Goal: Information Seeking & Learning: Understand process/instructions

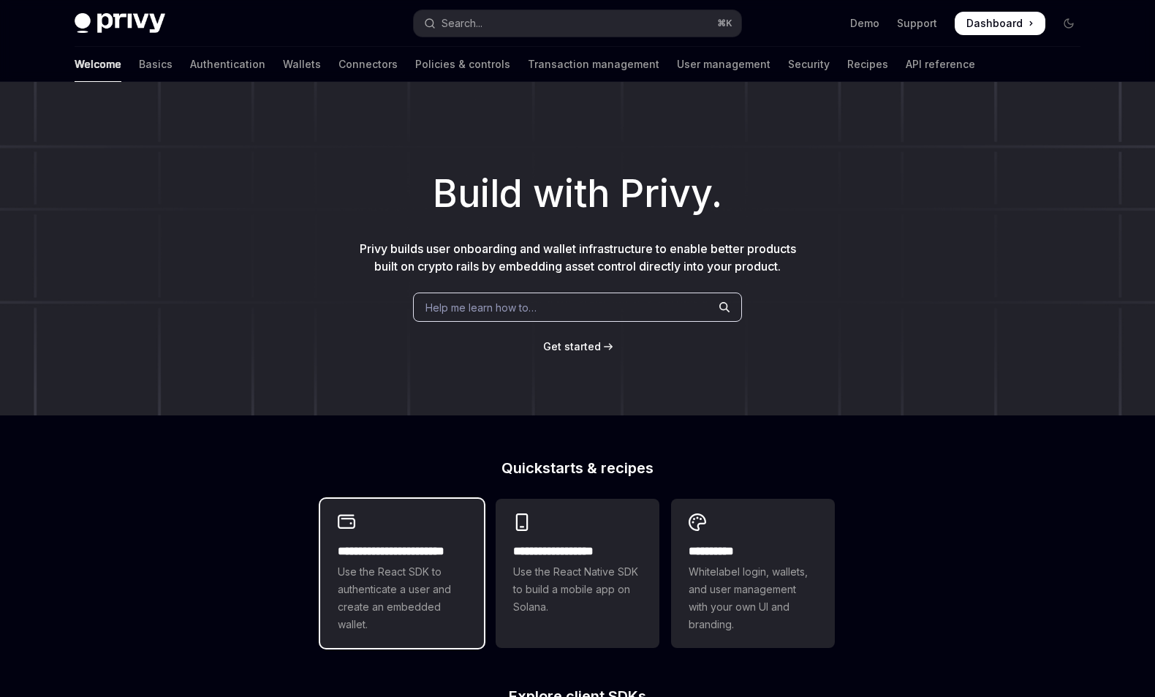
click at [363, 635] on div "**********" at bounding box center [402, 573] width 164 height 149
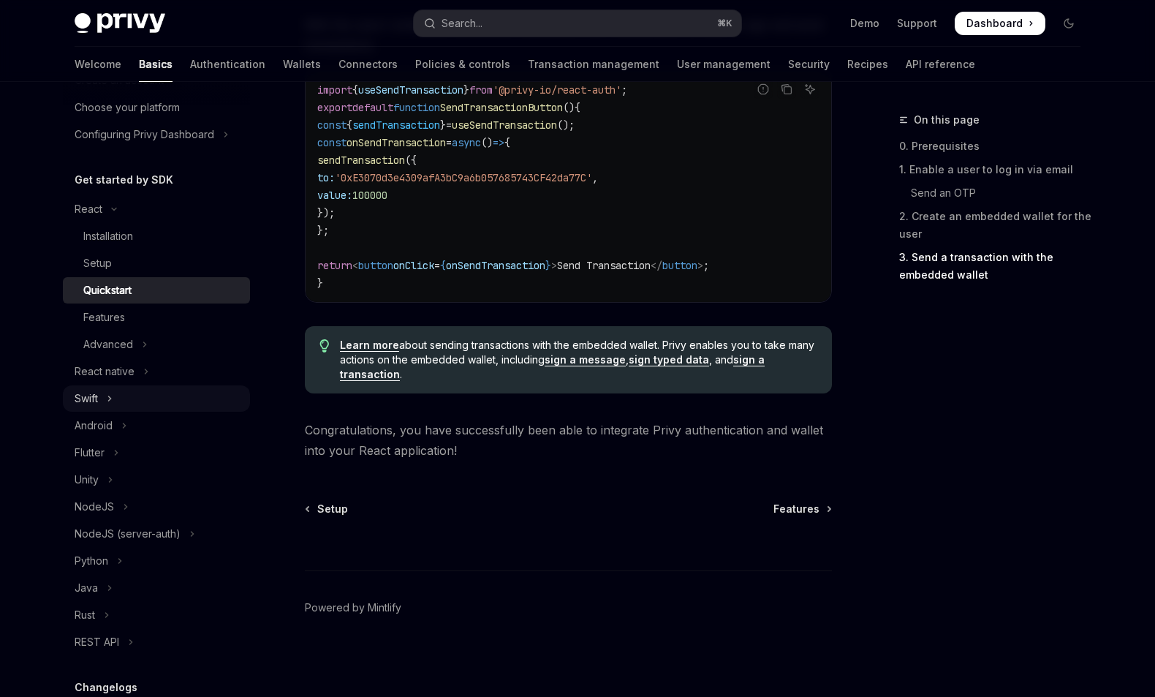
scroll to position [89, 0]
click at [181, 631] on button "REST API" at bounding box center [156, 642] width 187 height 26
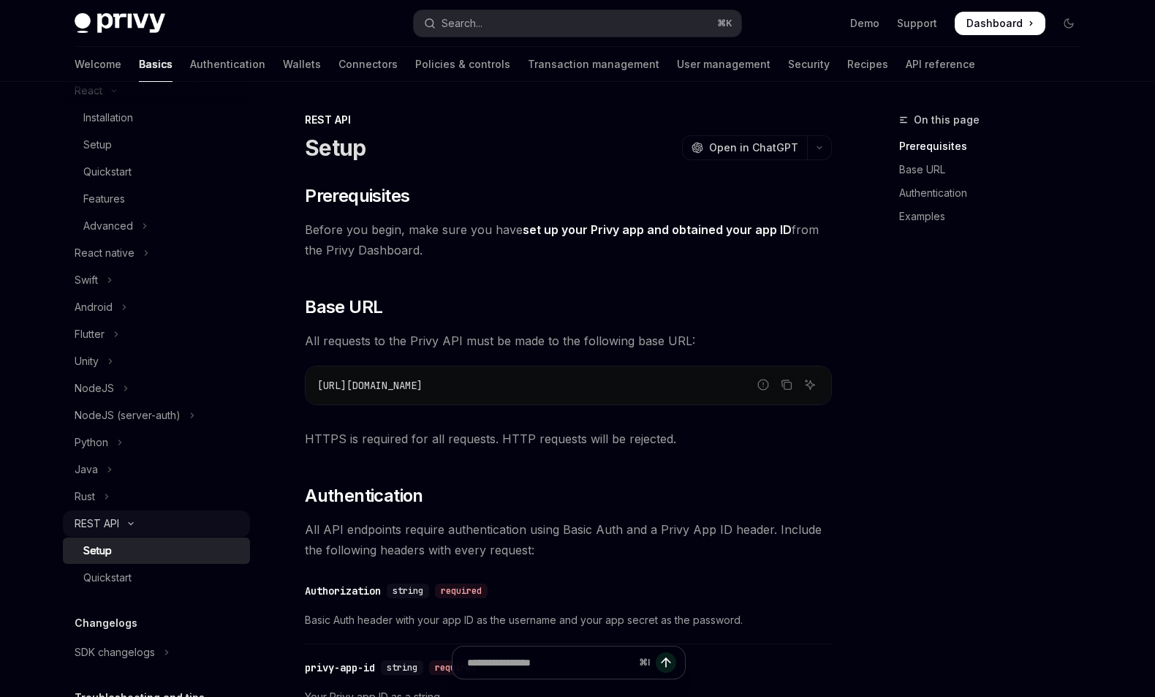
scroll to position [268, 0]
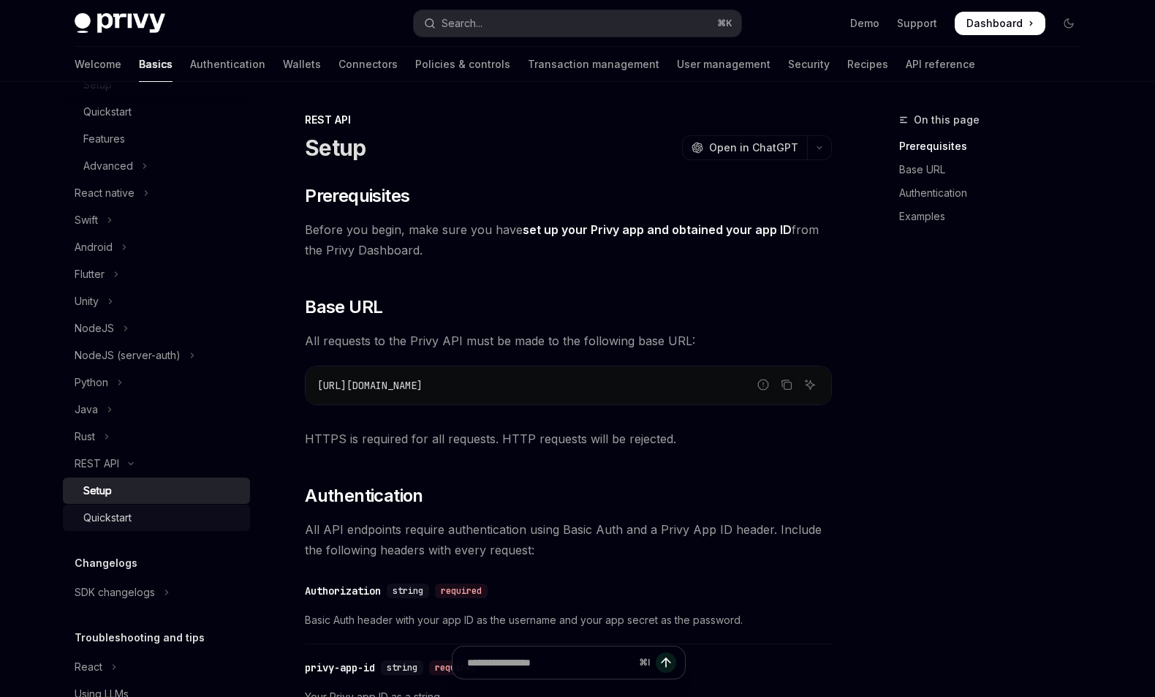
click at [186, 522] on div "Quickstart" at bounding box center [162, 518] width 158 height 18
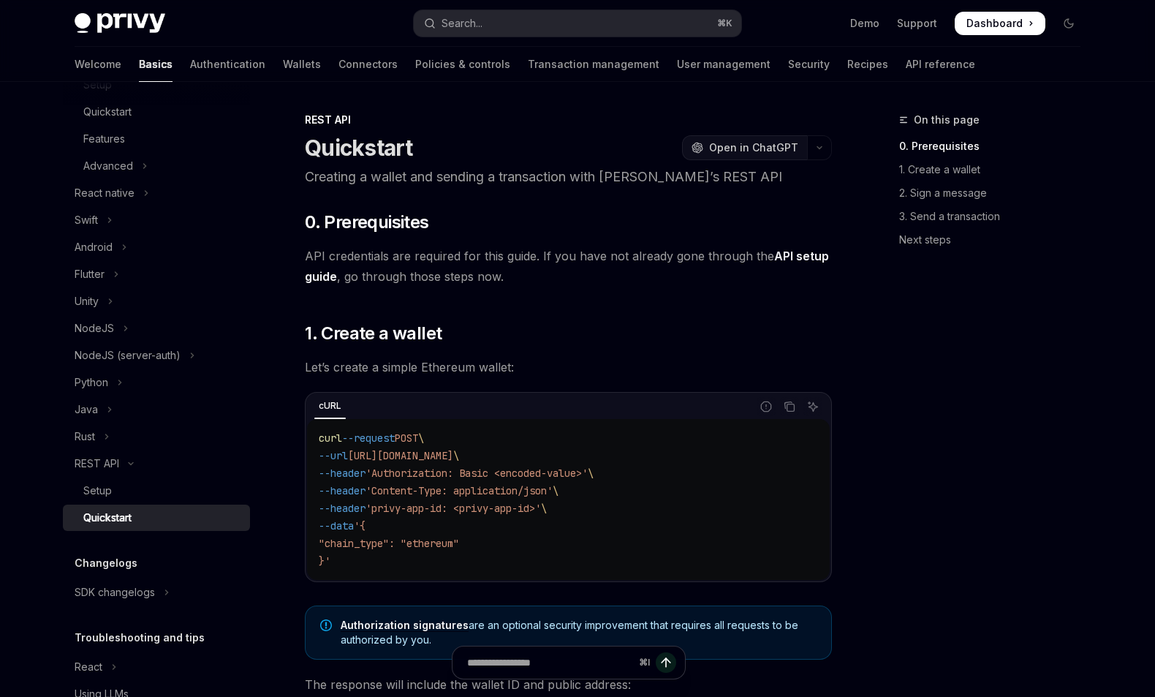
click at [765, 146] on span "Open in ChatGPT" at bounding box center [753, 147] width 89 height 15
click at [812, 148] on icon "button" at bounding box center [820, 148] width 18 height 6
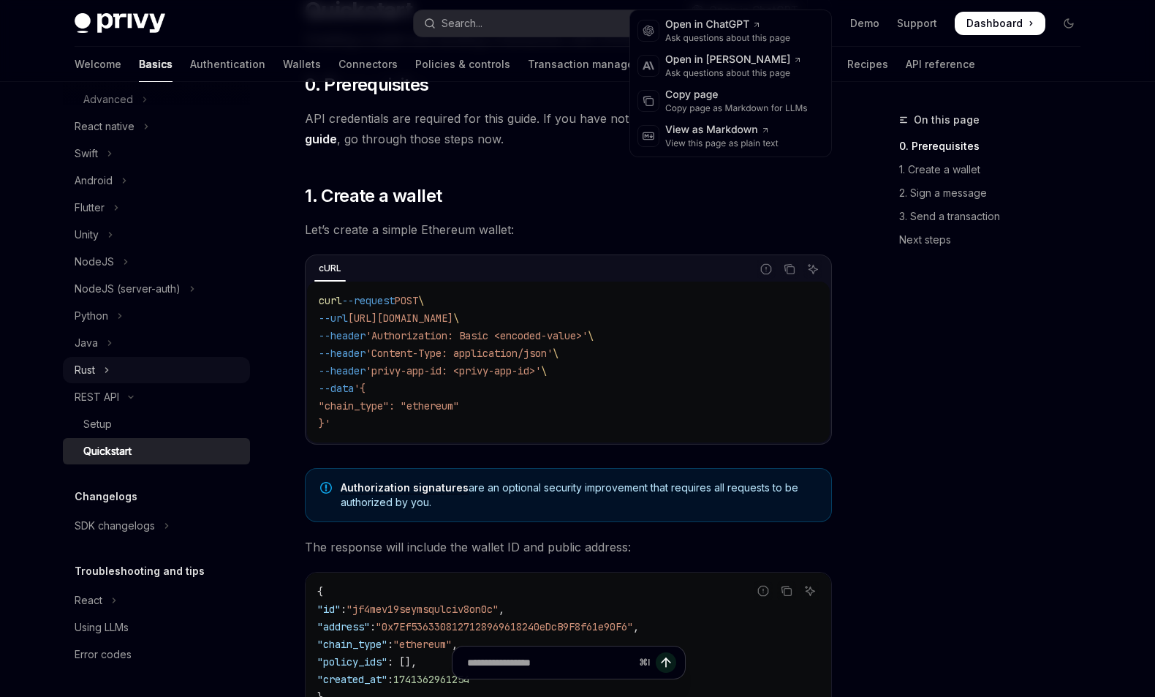
scroll to position [154, 0]
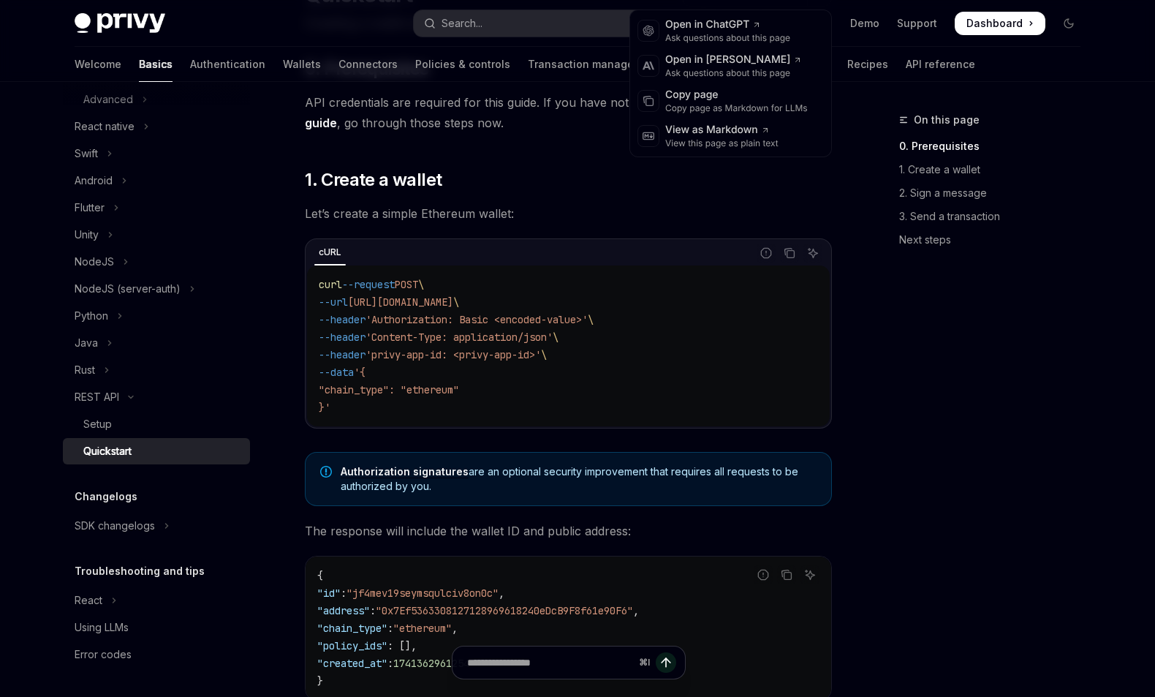
click at [491, 350] on span "'privy-app-id: <privy-app-id>'" at bounding box center [453, 354] width 175 height 13
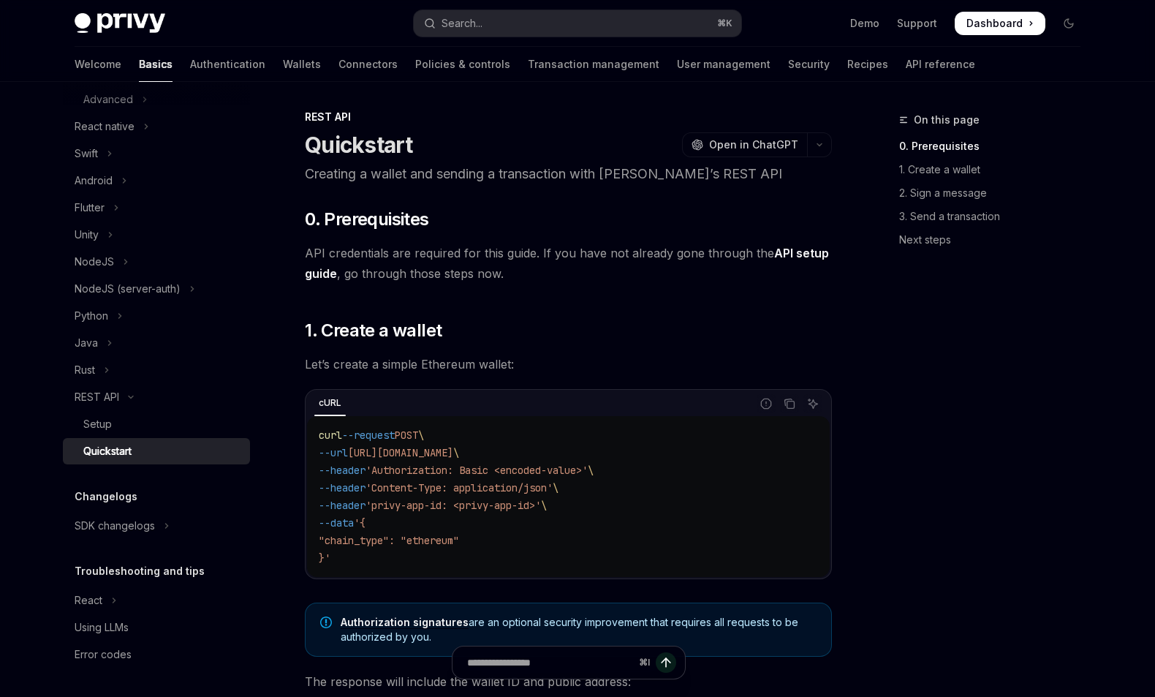
scroll to position [0, 0]
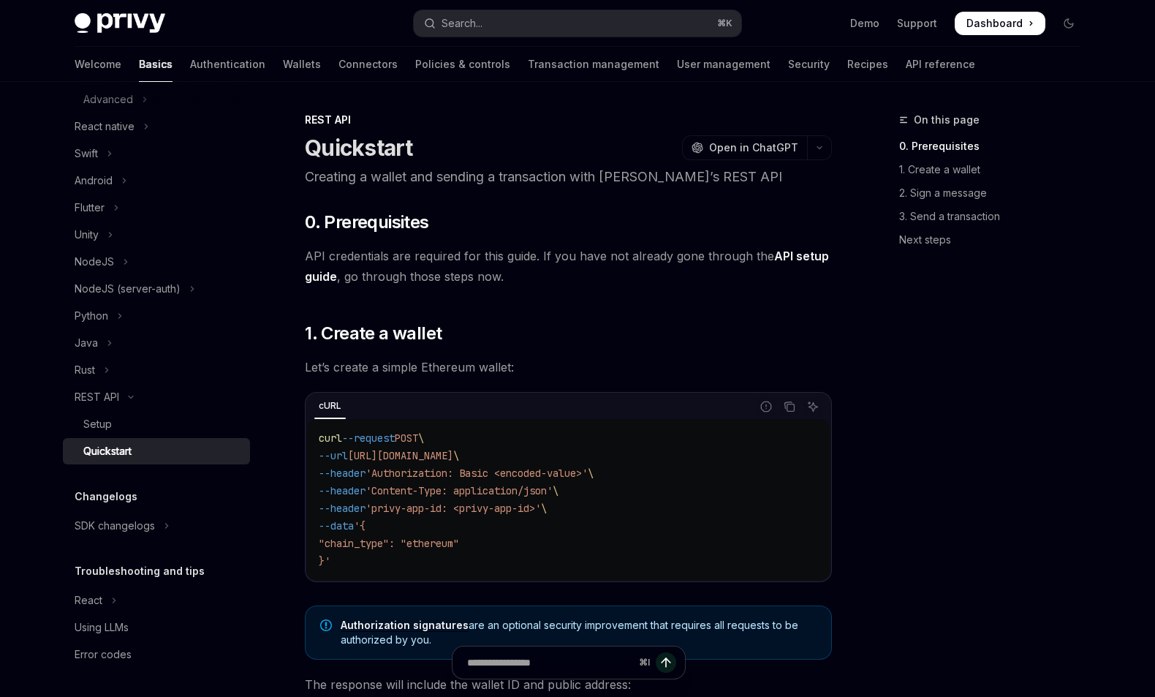
click at [1002, 23] on span "Dashboard" at bounding box center [994, 23] width 56 height 15
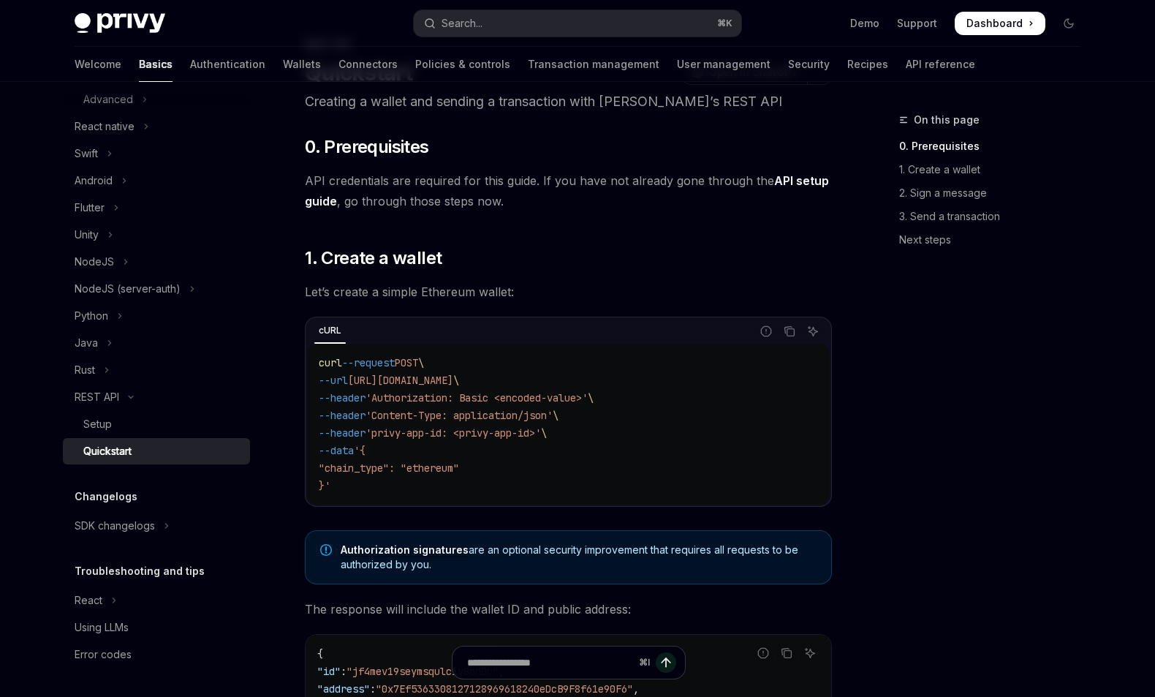
scroll to position [71, 0]
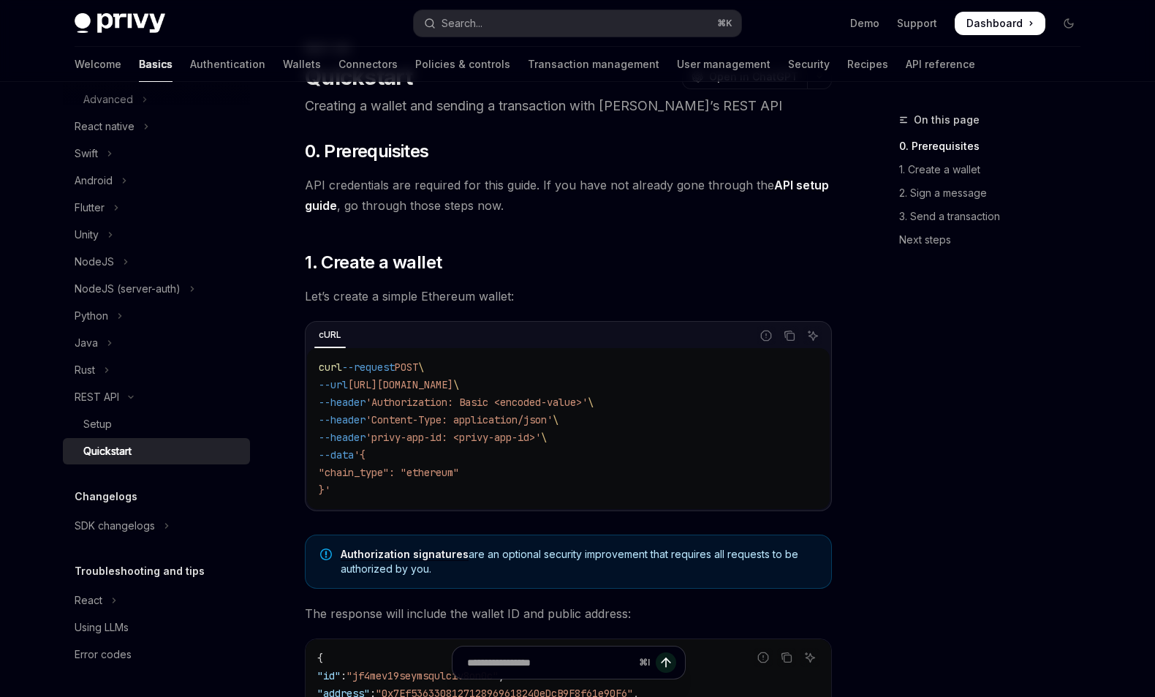
click at [470, 575] on span "Authorization signatures are an optional security improvement that requires all…" at bounding box center [579, 561] width 476 height 29
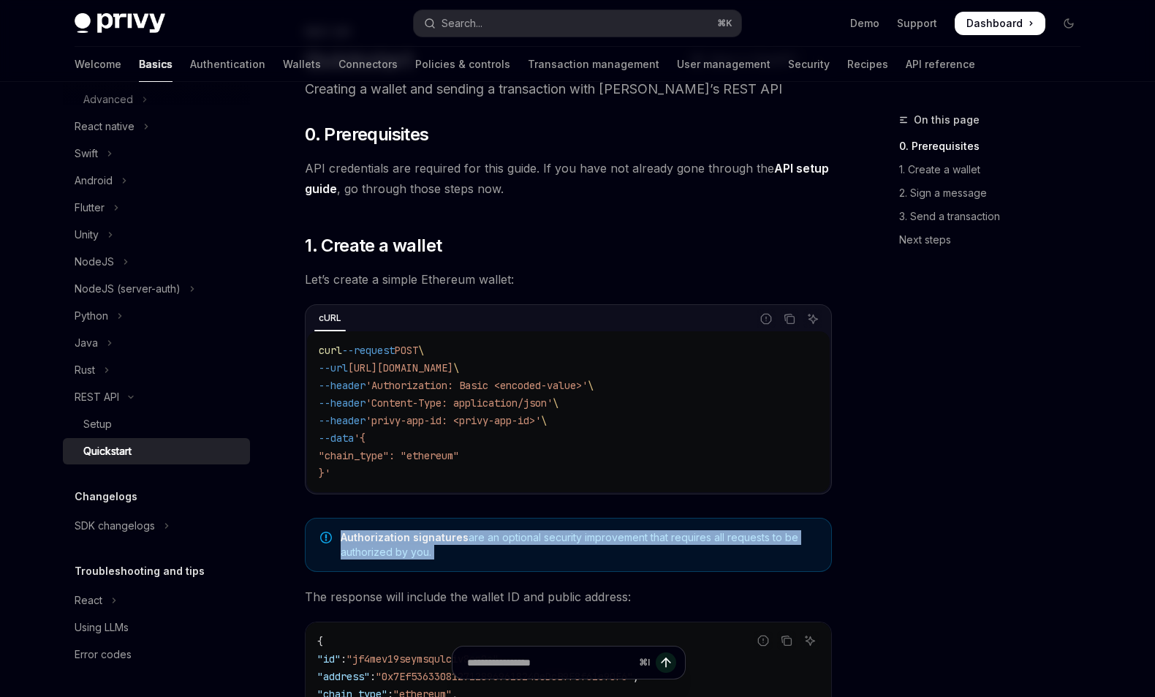
scroll to position [91, 0]
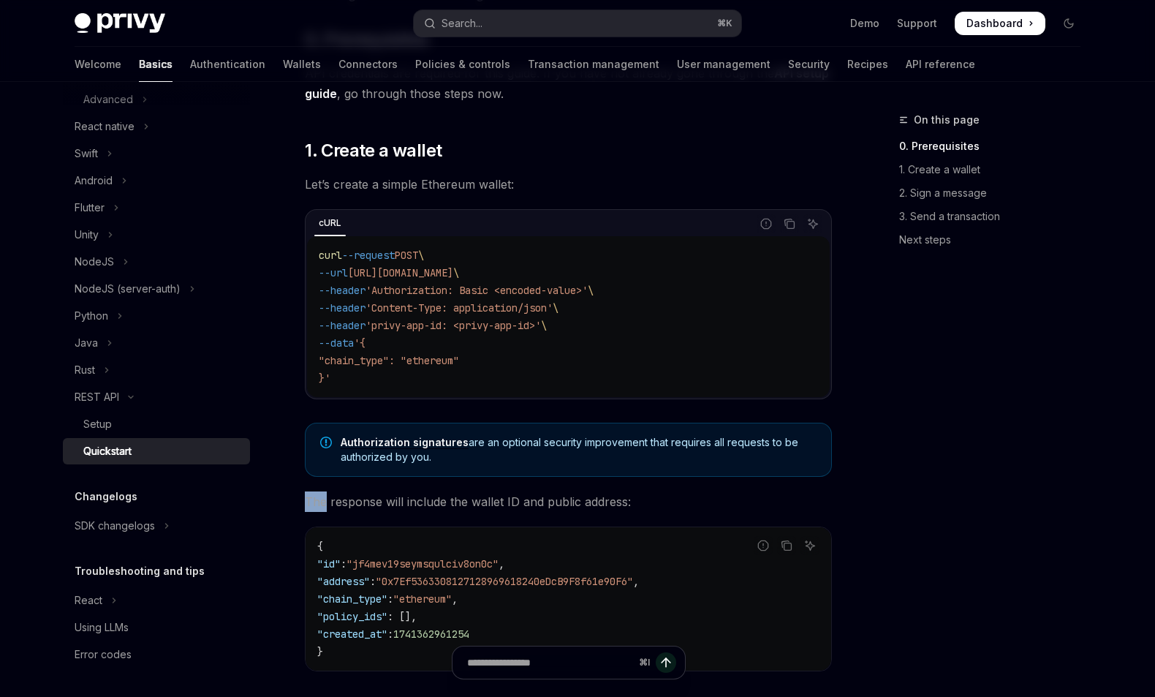
scroll to position [0, 0]
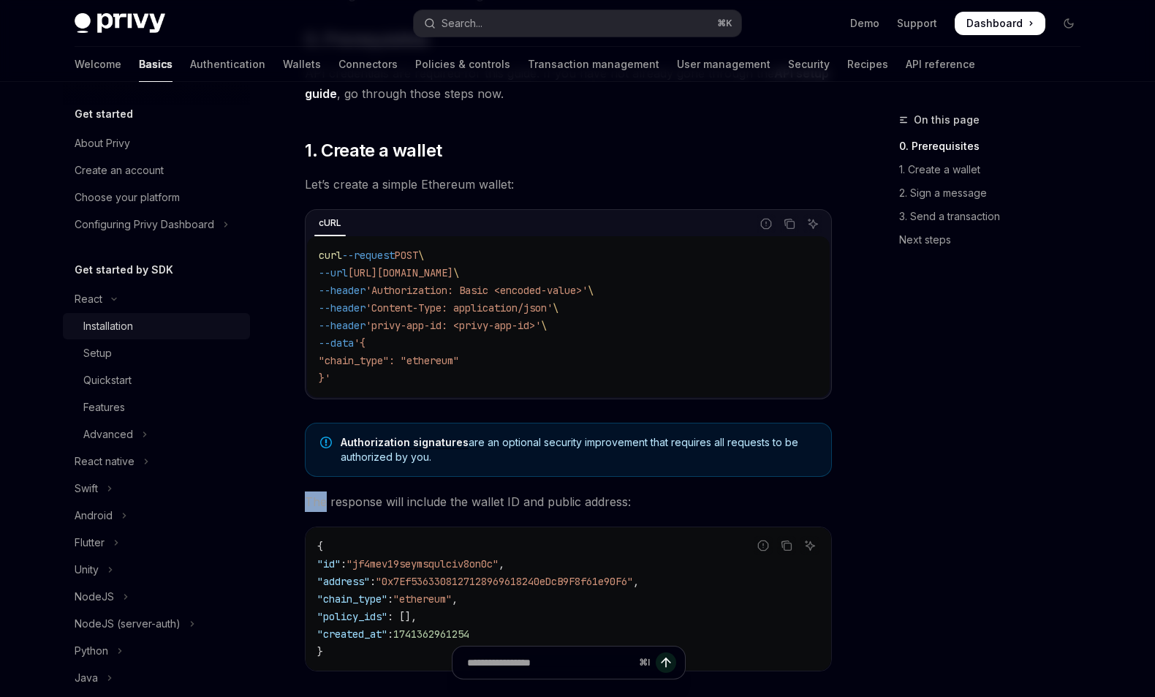
click at [140, 325] on div "Installation" at bounding box center [162, 326] width 158 height 18
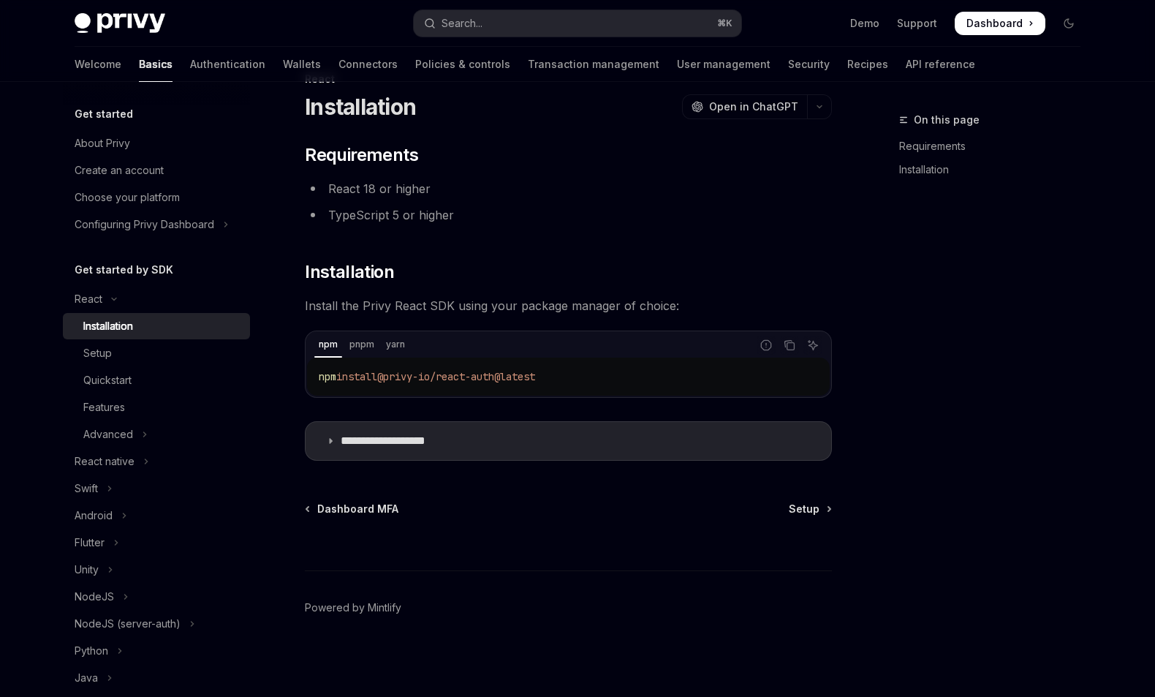
scroll to position [41, 0]
click at [142, 355] on div "Setup" at bounding box center [162, 353] width 158 height 18
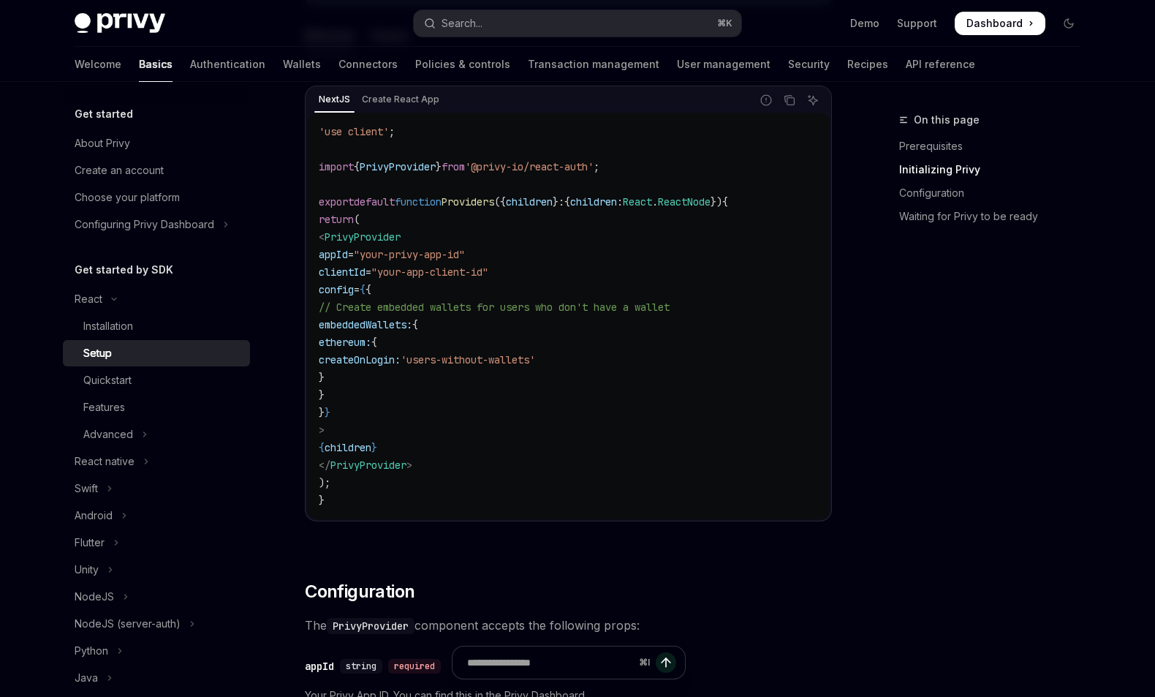
scroll to position [555, 0]
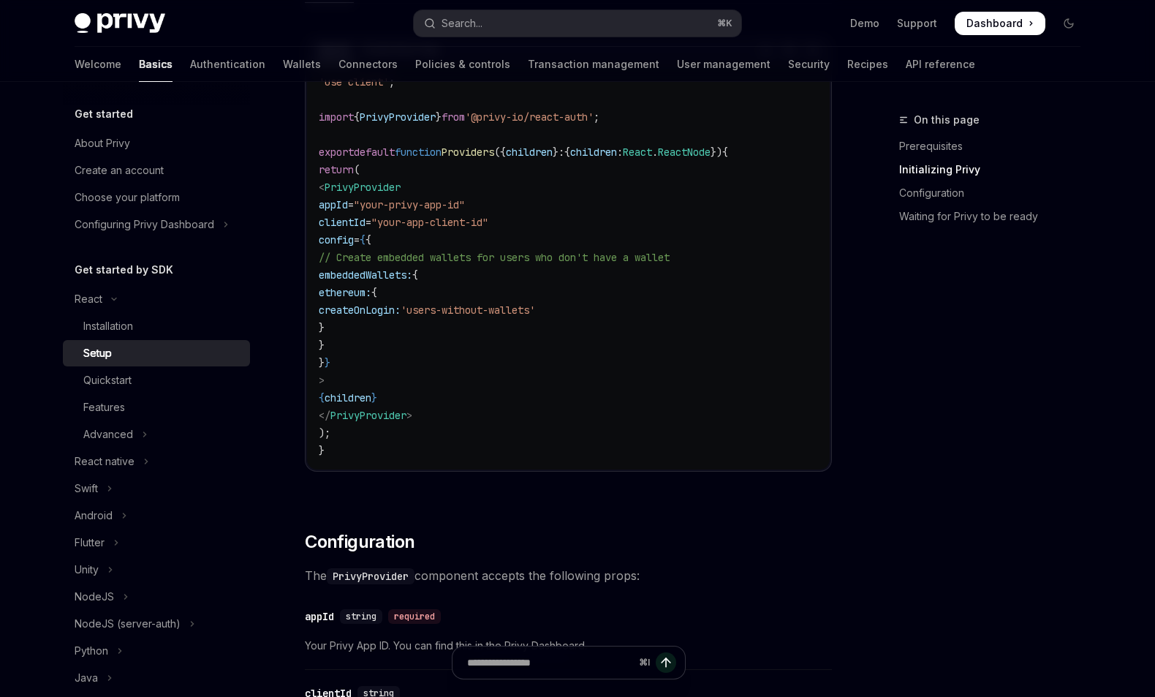
type textarea "*"
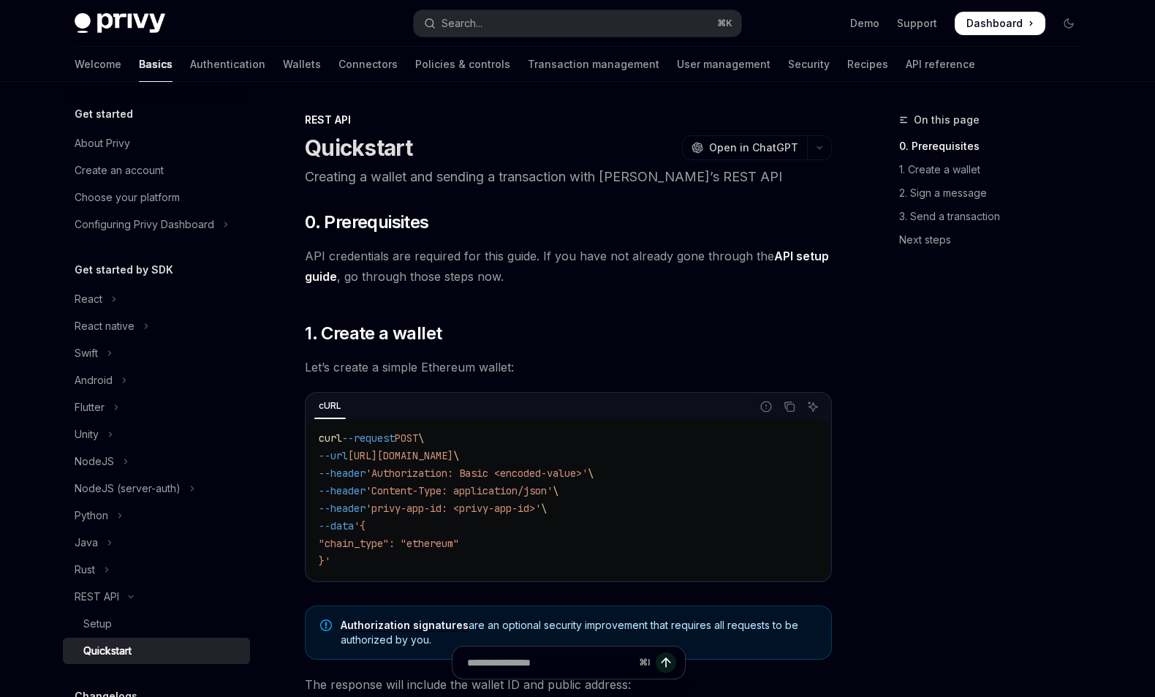
type textarea "*"
